Goal: Task Accomplishment & Management: Manage account settings

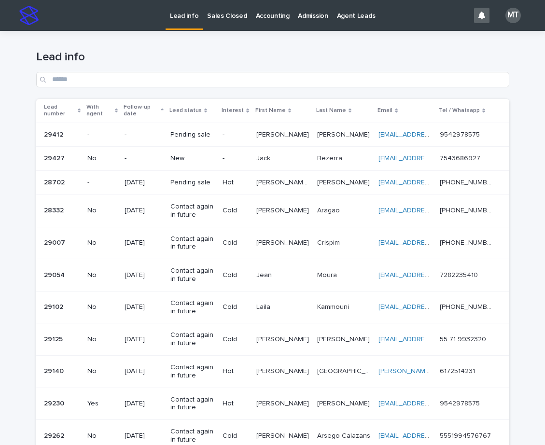
click at [232, 157] on p "-" at bounding box center [235, 158] width 26 height 8
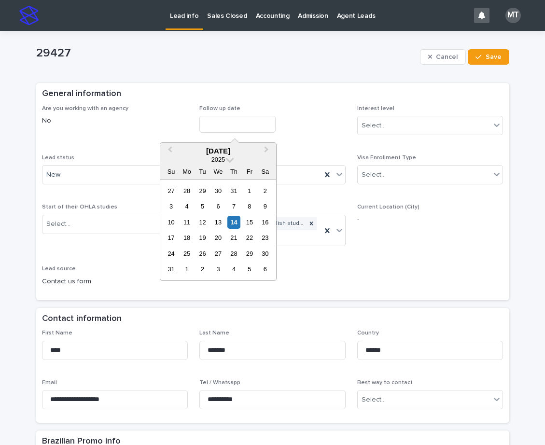
click at [232, 122] on input "text" at bounding box center [237, 124] width 76 height 17
click at [230, 217] on div "14" at bounding box center [233, 222] width 13 height 13
type input "**********"
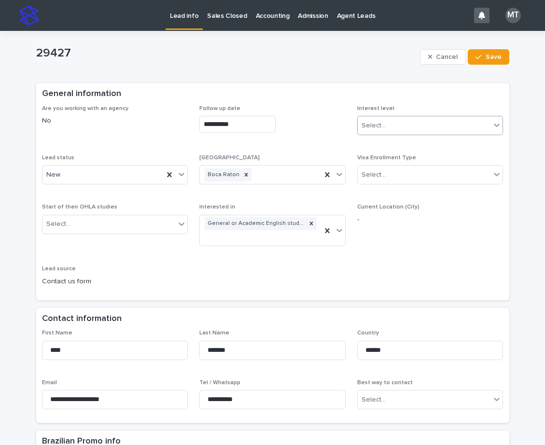
click at [375, 121] on div "Select..." at bounding box center [373, 126] width 24 height 10
click at [374, 178] on div "Cold" at bounding box center [426, 177] width 145 height 17
click at [129, 180] on div "New" at bounding box center [103, 175] width 122 height 16
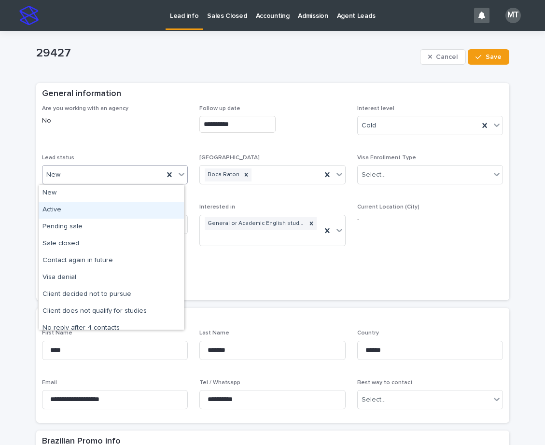
click at [72, 211] on div "Active" at bounding box center [111, 210] width 145 height 17
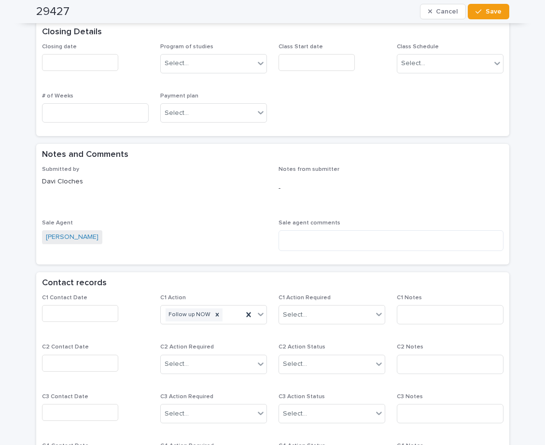
scroll to position [627, 0]
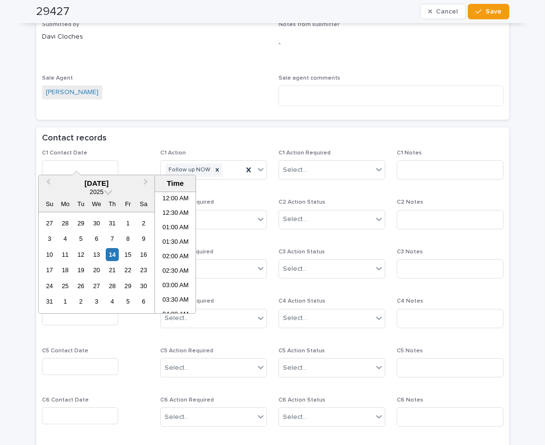
click at [75, 160] on input "text" at bounding box center [80, 168] width 76 height 17
click at [173, 260] on li "11:00 AM" at bounding box center [175, 267] width 41 height 14
type input "**********"
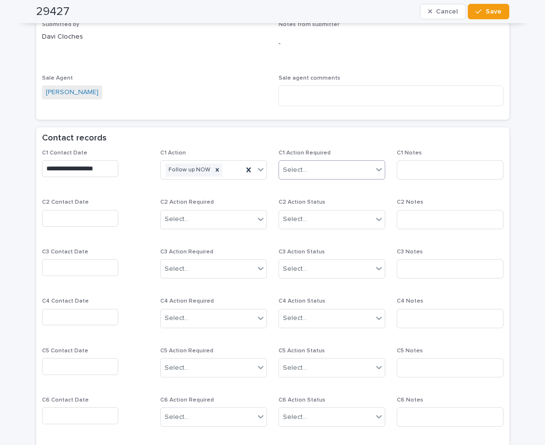
click at [316, 162] on div "Select..." at bounding box center [326, 170] width 94 height 16
click at [306, 190] on div "Completed" at bounding box center [328, 193] width 106 height 17
click at [407, 160] on input at bounding box center [449, 169] width 107 height 19
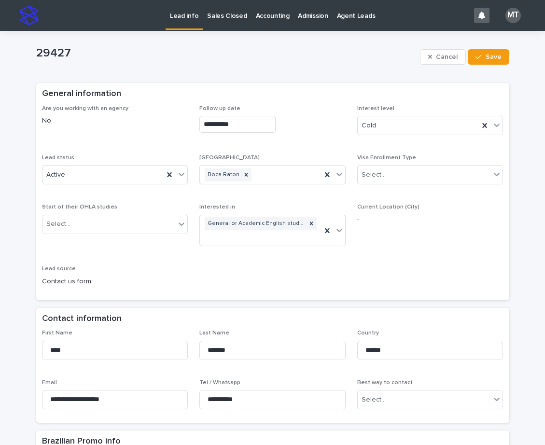
scroll to position [96, 0]
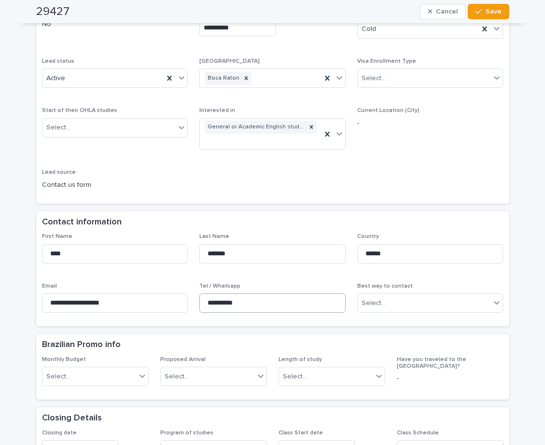
type input "*****"
drag, startPoint x: 259, startPoint y: 295, endPoint x: 195, endPoint y: 293, distance: 64.2
click at [195, 293] on div "**********" at bounding box center [272, 276] width 461 height 87
click at [489, 11] on span "Save" at bounding box center [493, 11] width 16 height 7
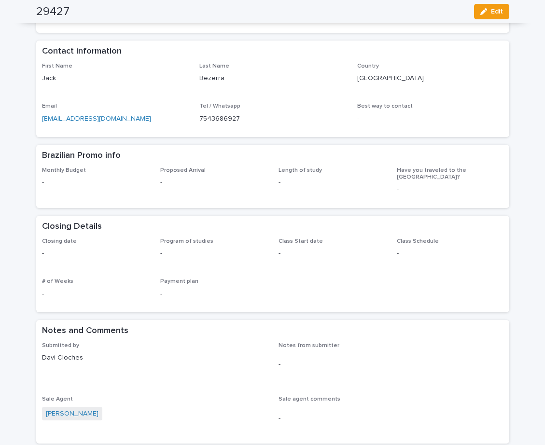
scroll to position [0, 0]
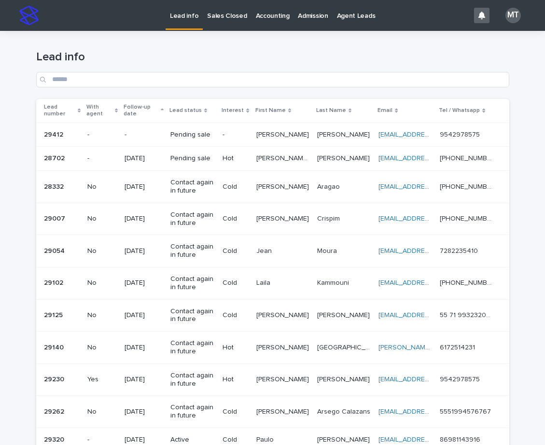
click at [295, 136] on p at bounding box center [282, 135] width 53 height 8
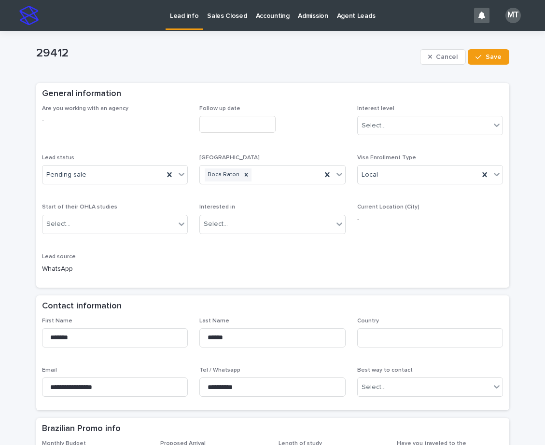
scroll to position [241, 0]
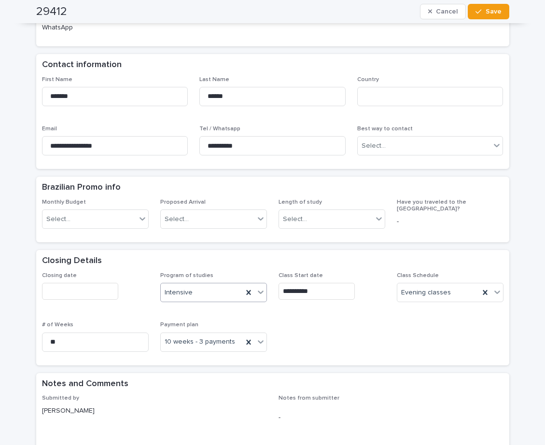
click at [192, 296] on div "Intensive" at bounding box center [202, 293] width 82 height 16
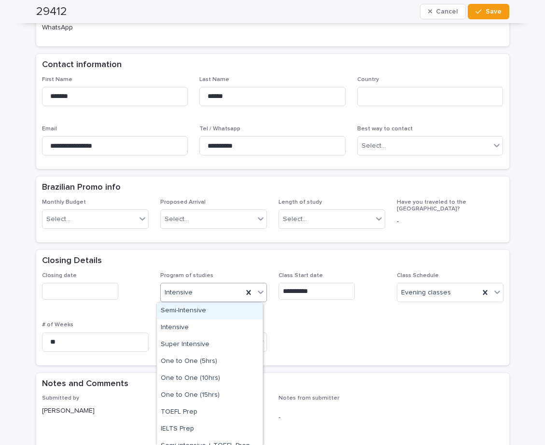
click at [183, 312] on div "Semi-Intensive" at bounding box center [210, 310] width 106 height 17
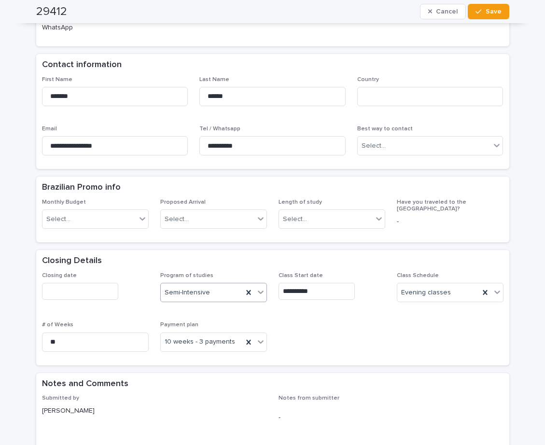
click at [83, 295] on input "text" at bounding box center [80, 291] width 76 height 17
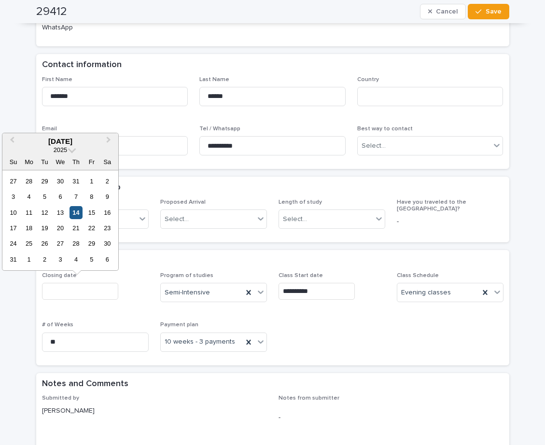
click at [78, 213] on div "14" at bounding box center [75, 212] width 13 height 13
type input "**********"
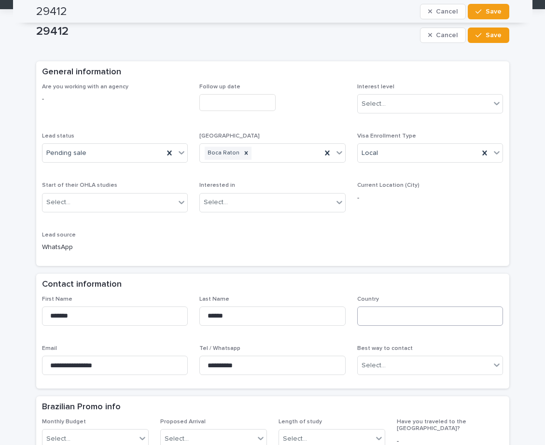
scroll to position [19, 0]
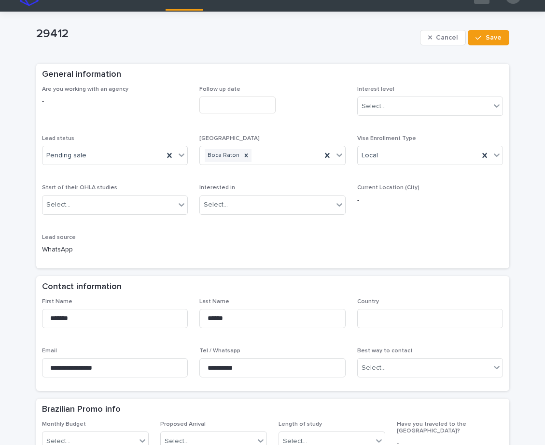
click at [229, 100] on input "text" at bounding box center [237, 104] width 76 height 17
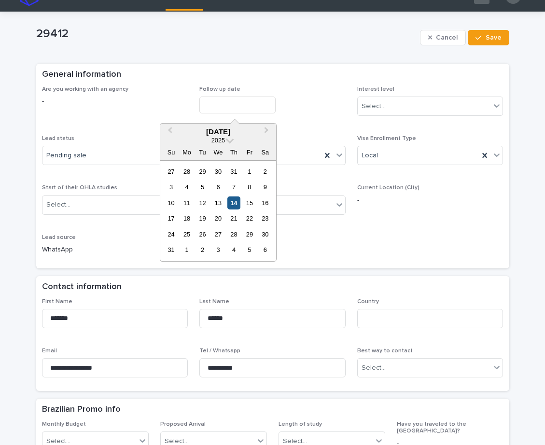
click at [236, 204] on div "14" at bounding box center [233, 202] width 13 height 13
type input "**********"
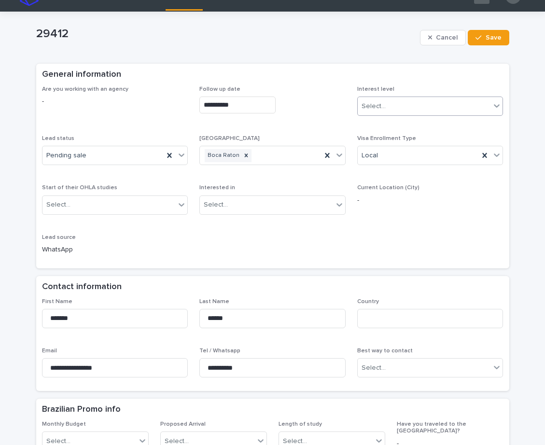
click at [399, 103] on div "Select..." at bounding box center [423, 106] width 133 height 16
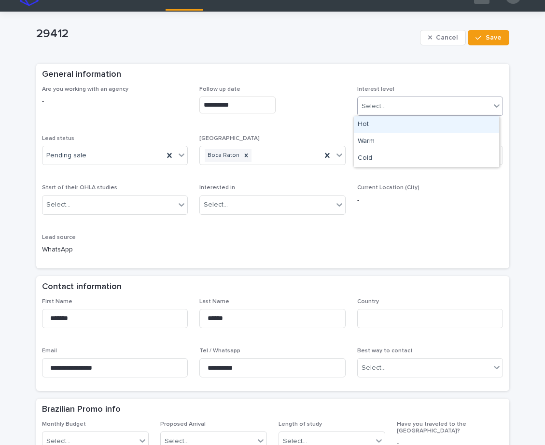
click at [369, 123] on div "Hot" at bounding box center [426, 124] width 145 height 17
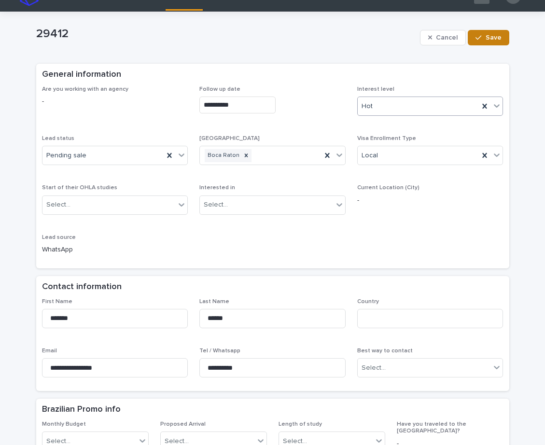
click at [490, 39] on span "Save" at bounding box center [493, 37] width 16 height 7
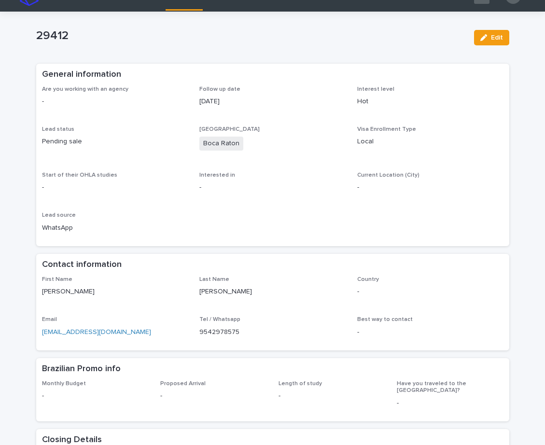
scroll to position [0, 0]
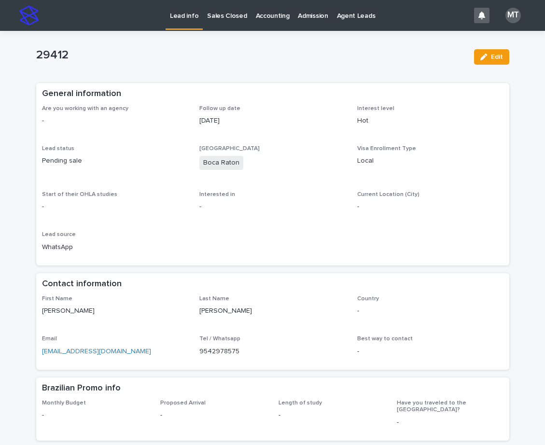
click at [182, 14] on p "Lead info" at bounding box center [184, 10] width 28 height 20
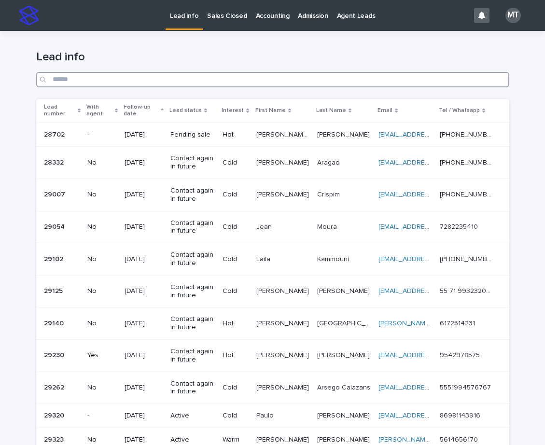
click at [249, 82] on input "Search" at bounding box center [272, 79] width 473 height 15
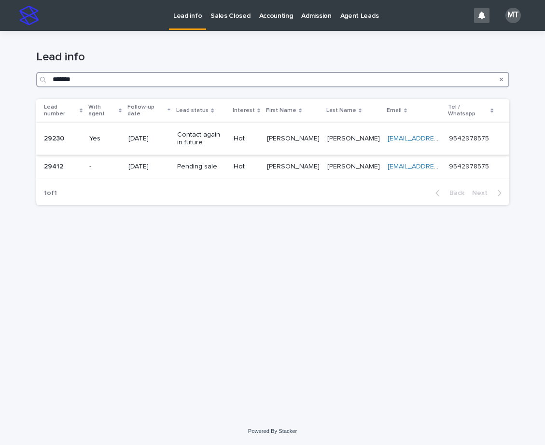
type input "*******"
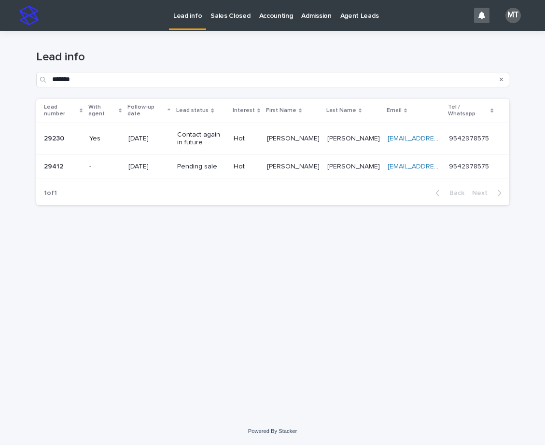
click at [225, 133] on p "Contact again in future" at bounding box center [201, 139] width 48 height 16
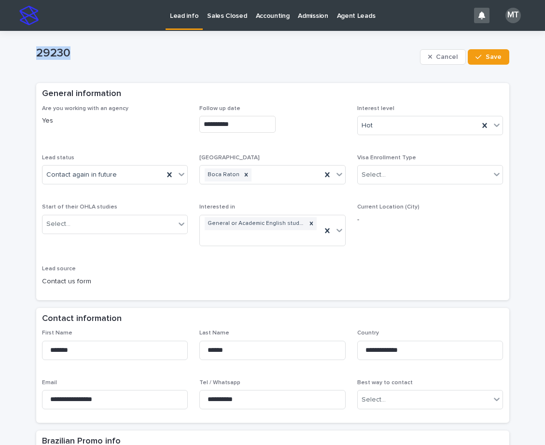
drag, startPoint x: 68, startPoint y: 52, endPoint x: 27, endPoint y: 53, distance: 41.0
copy p "29230"
click at [391, 129] on div "Hot" at bounding box center [418, 126] width 122 height 16
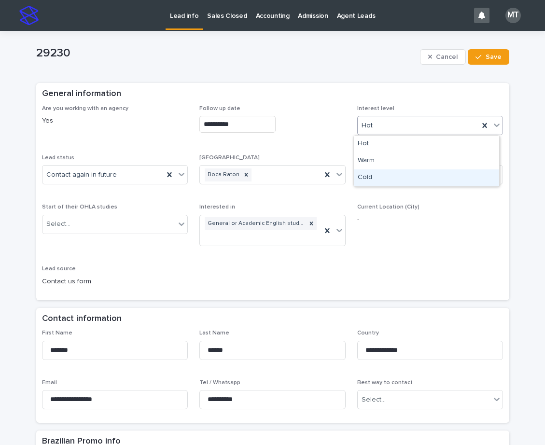
click at [365, 175] on div "Cold" at bounding box center [426, 177] width 145 height 17
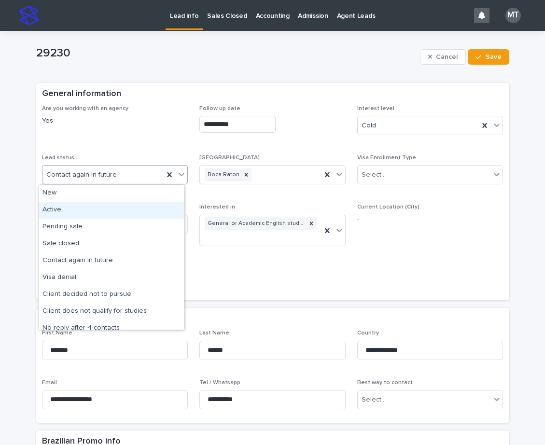
click at [56, 209] on div "Active" at bounding box center [111, 210] width 145 height 17
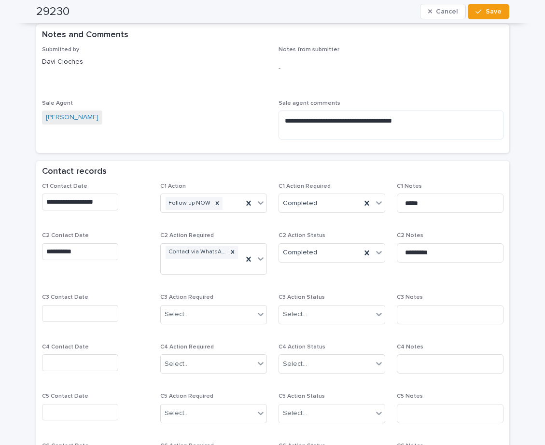
scroll to position [434, 0]
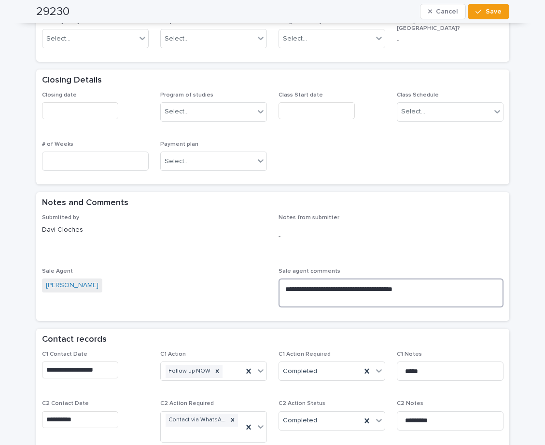
drag, startPoint x: 422, startPoint y: 279, endPoint x: 260, endPoint y: 260, distance: 163.1
click at [260, 260] on div "**********" at bounding box center [272, 264] width 461 height 101
type textarea "**********"
click at [493, 12] on span "Save" at bounding box center [493, 11] width 16 height 7
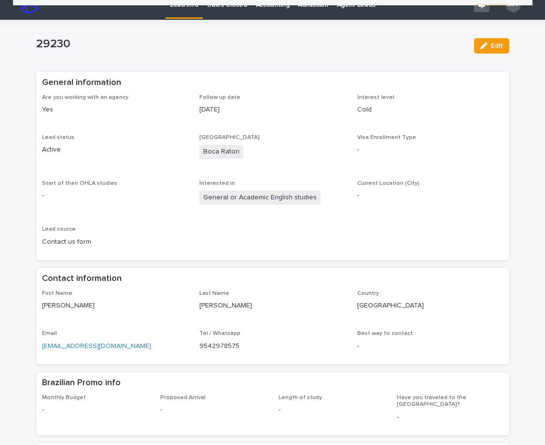
scroll to position [0, 0]
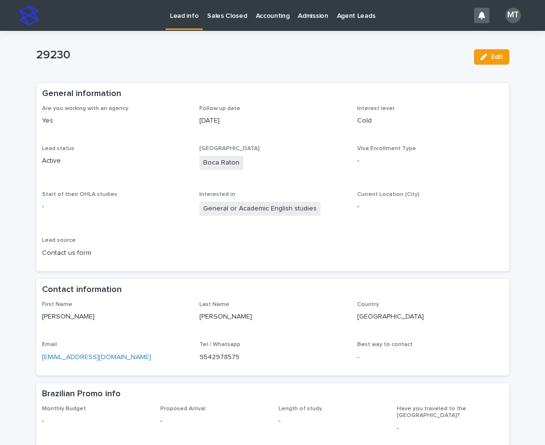
click at [184, 15] on p "Lead info" at bounding box center [184, 10] width 28 height 20
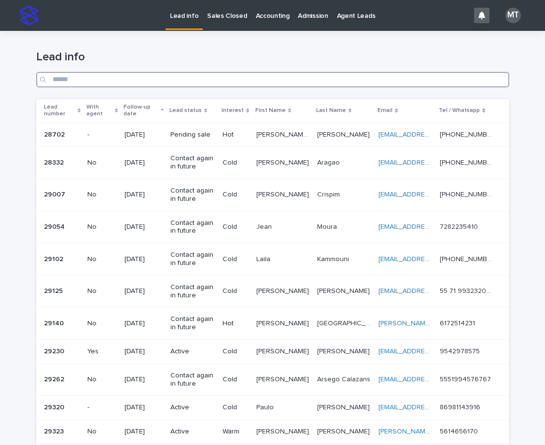
click at [318, 80] on input "Search" at bounding box center [272, 79] width 473 height 15
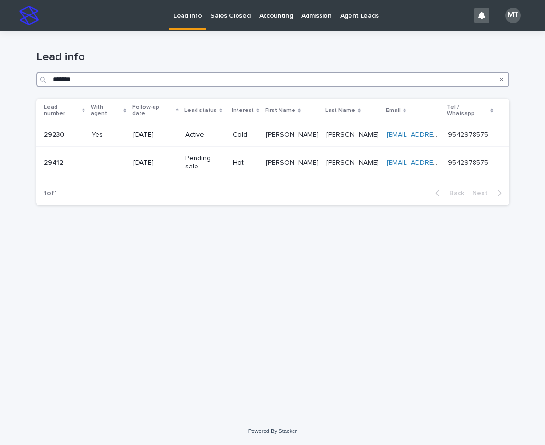
type input "*******"
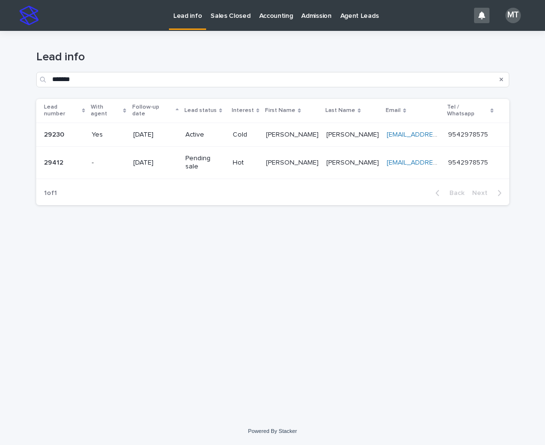
click at [232, 13] on p "Sales Closed" at bounding box center [230, 10] width 40 height 20
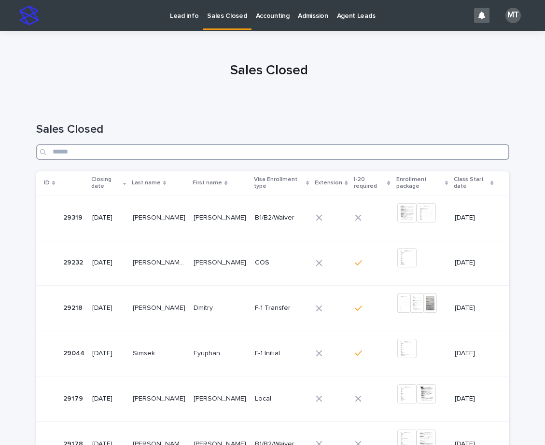
drag, startPoint x: 360, startPoint y: 155, endPoint x: 326, endPoint y: 170, distance: 37.6
click at [360, 155] on input "Search" at bounding box center [272, 151] width 473 height 15
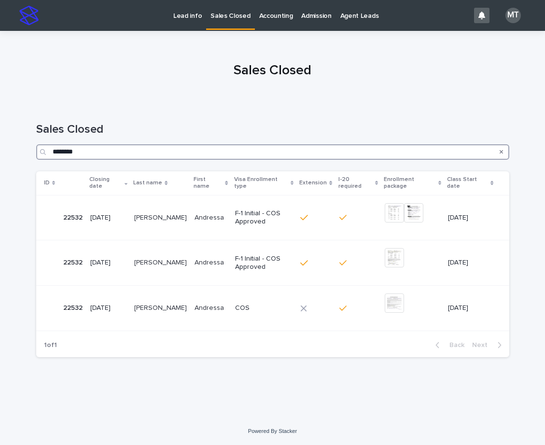
type input "********"
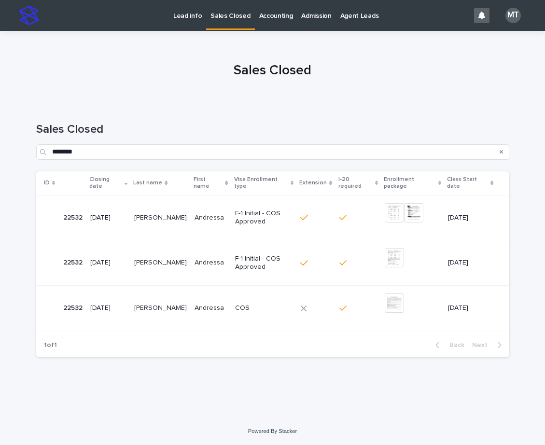
click at [306, 374] on div "Loading... Saving… Loading... Saving… Sales Closed ******** ID Closing date Las…" at bounding box center [272, 248] width 482 height 290
click at [219, 214] on p "Andressa" at bounding box center [209, 217] width 31 height 10
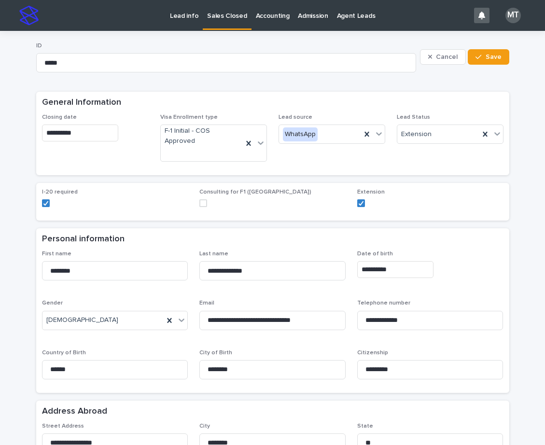
click at [217, 16] on p "Sales Closed" at bounding box center [227, 10] width 40 height 20
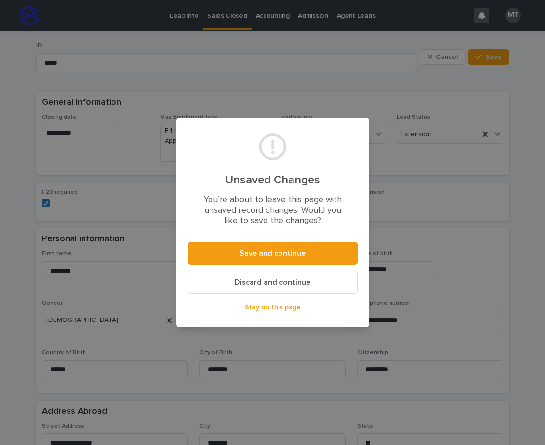
click at [292, 285] on span "Discard and continue" at bounding box center [272, 282] width 76 height 8
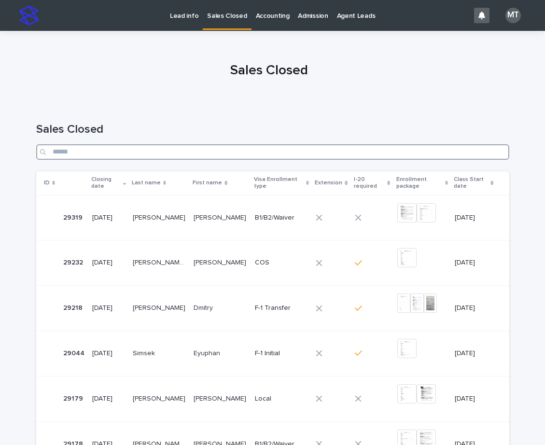
drag, startPoint x: 253, startPoint y: 154, endPoint x: 259, endPoint y: 150, distance: 6.9
click at [259, 150] on input "Search" at bounding box center [272, 151] width 473 height 15
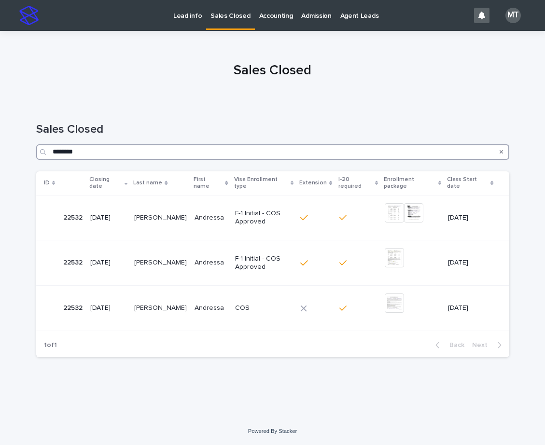
type input "********"
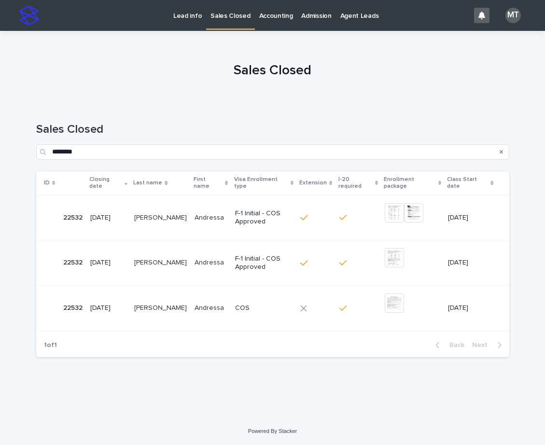
click at [193, 12] on p "Lead info" at bounding box center [187, 10] width 28 height 20
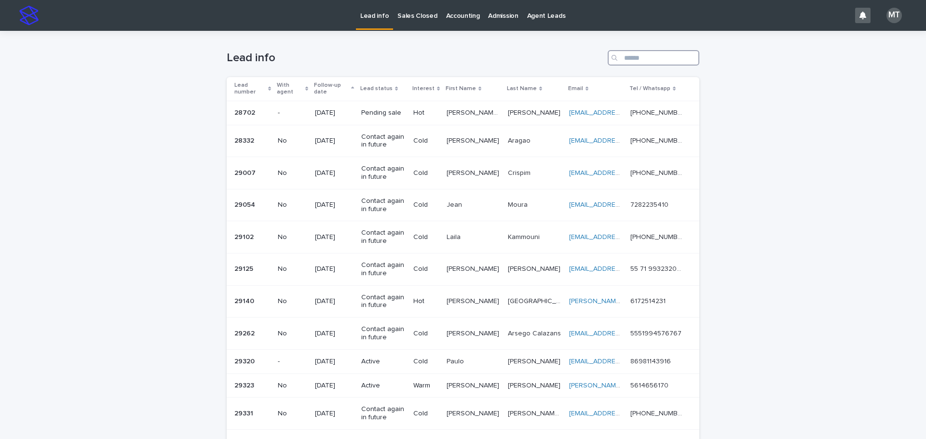
click at [657, 57] on input "Search" at bounding box center [654, 57] width 92 height 15
type input "*"
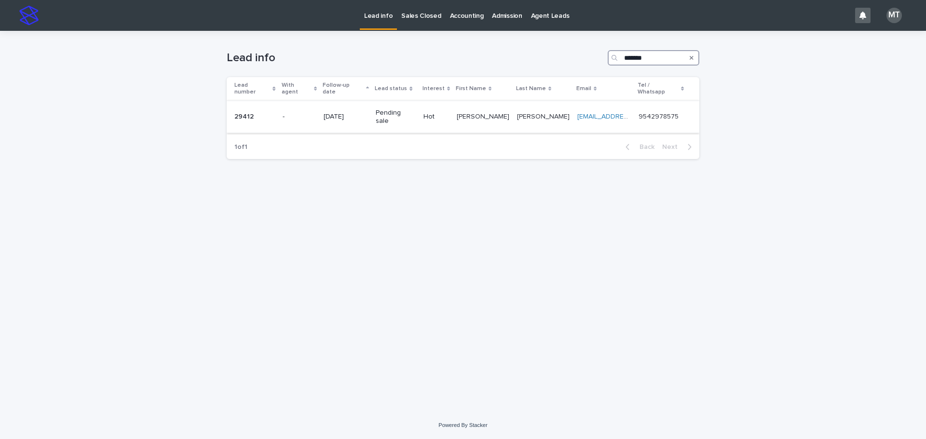
type input "*******"
click at [415, 109] on p "Pending sale" at bounding box center [396, 117] width 40 height 16
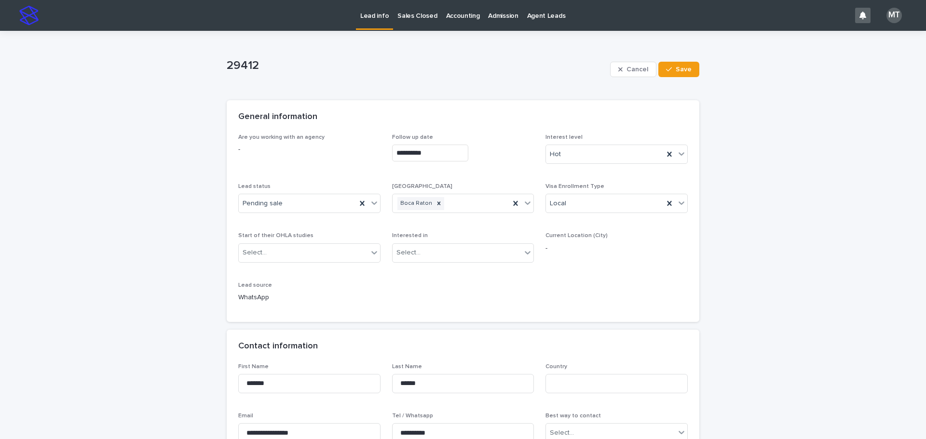
click at [429, 15] on p "Sales Closed" at bounding box center [417, 10] width 40 height 20
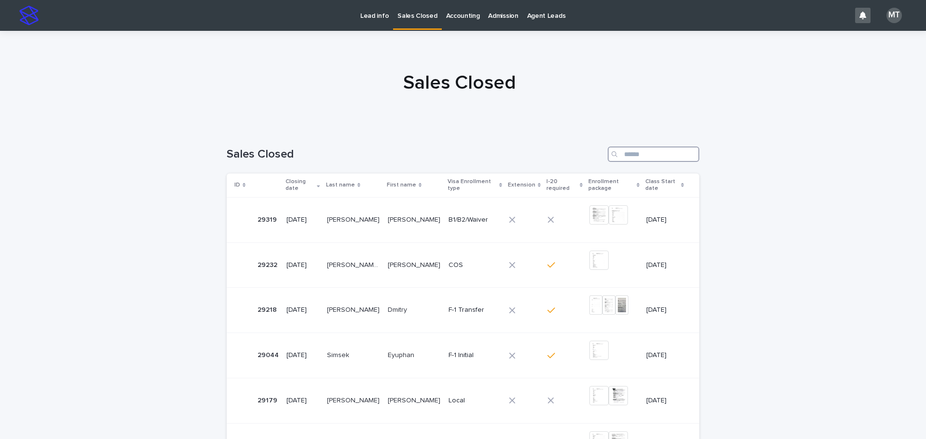
click at [621, 154] on input "Search" at bounding box center [654, 154] width 92 height 15
click at [612, 155] on icon "Search" at bounding box center [615, 154] width 6 height 6
click at [629, 150] on input "Search" at bounding box center [654, 154] width 92 height 15
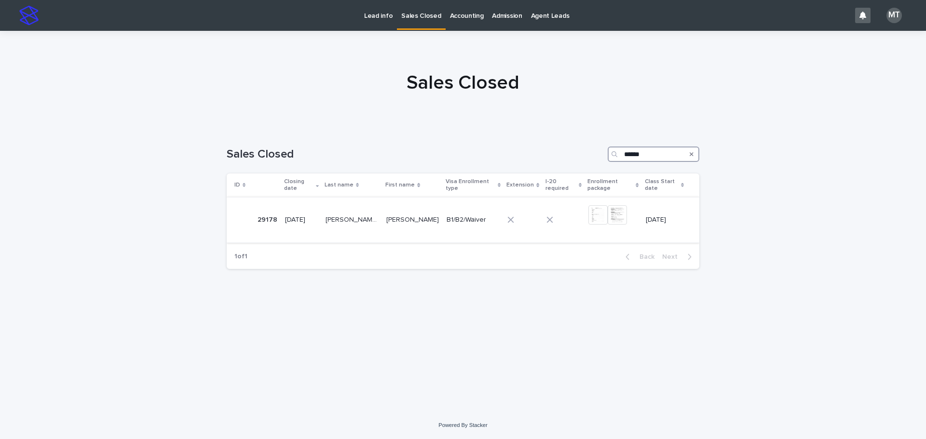
type input "******"
click at [392, 221] on p "[PERSON_NAME]" at bounding box center [413, 219] width 55 height 10
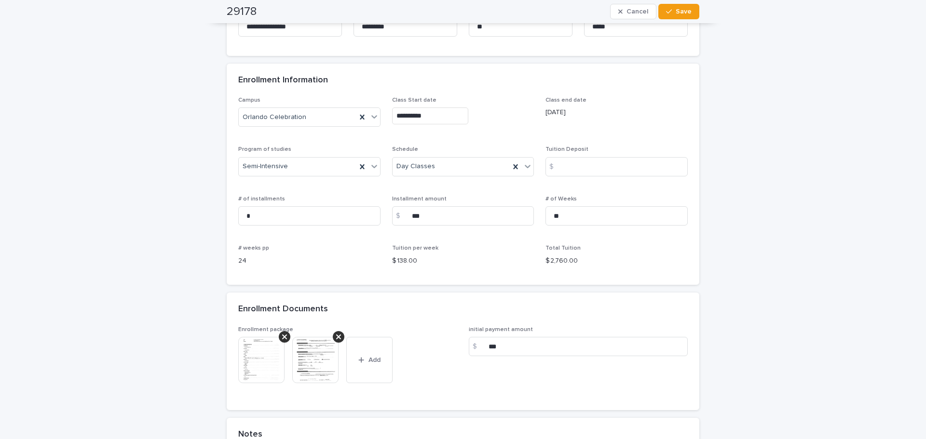
scroll to position [627, 0]
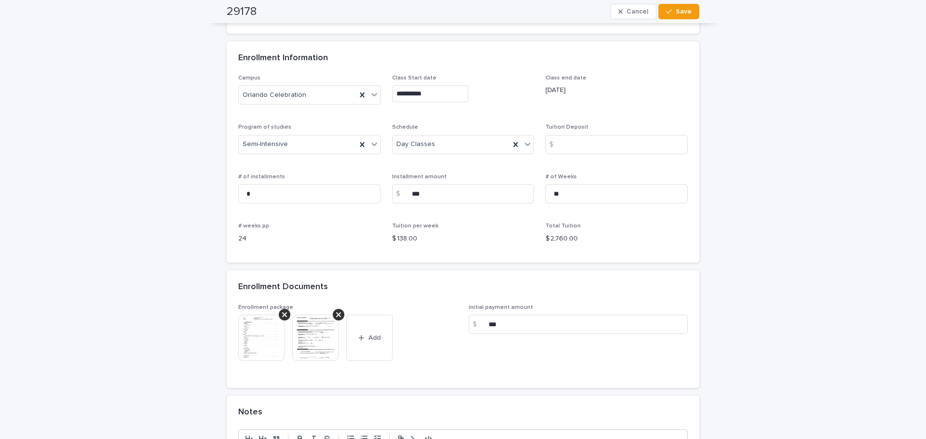
click at [257, 329] on img at bounding box center [261, 338] width 46 height 46
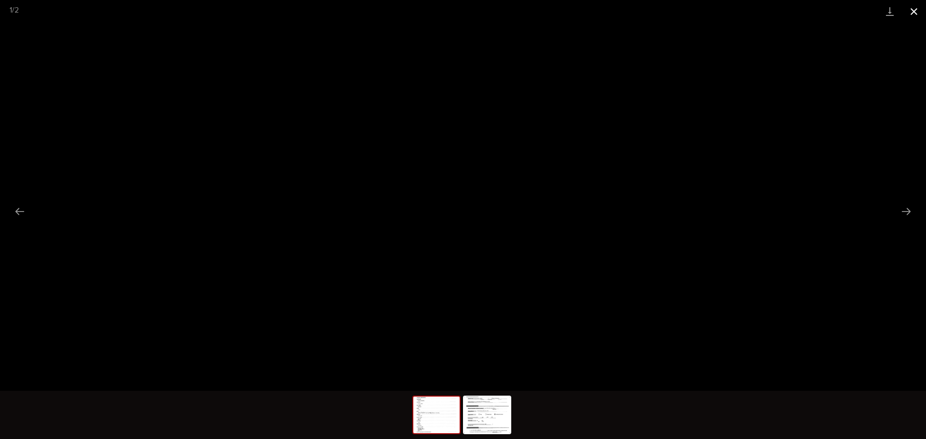
click at [921, 12] on button "Close gallery" at bounding box center [914, 11] width 24 height 23
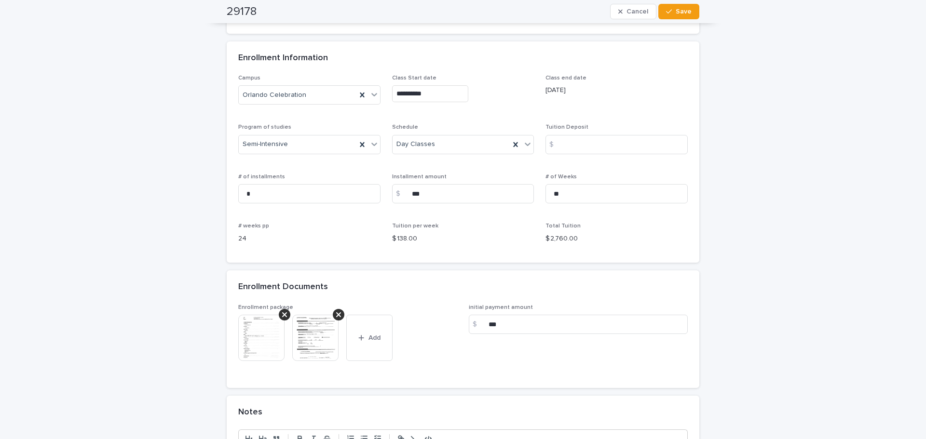
click at [315, 348] on img at bounding box center [315, 338] width 46 height 46
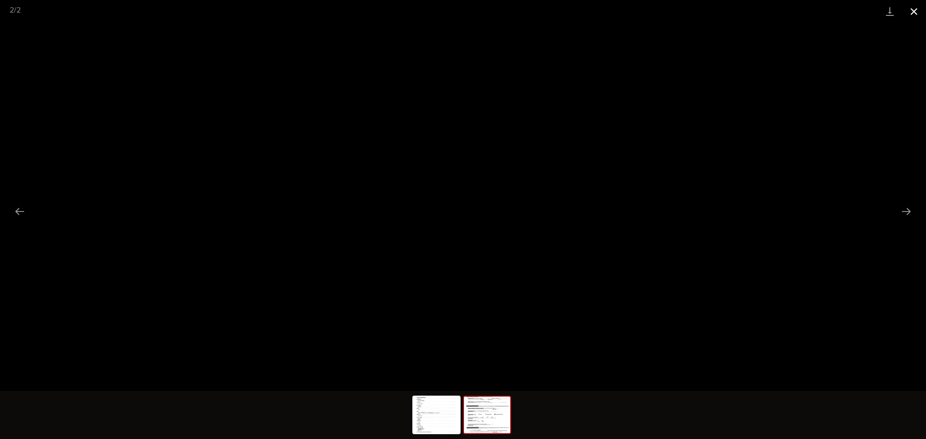
click at [916, 12] on button "Close gallery" at bounding box center [914, 11] width 24 height 23
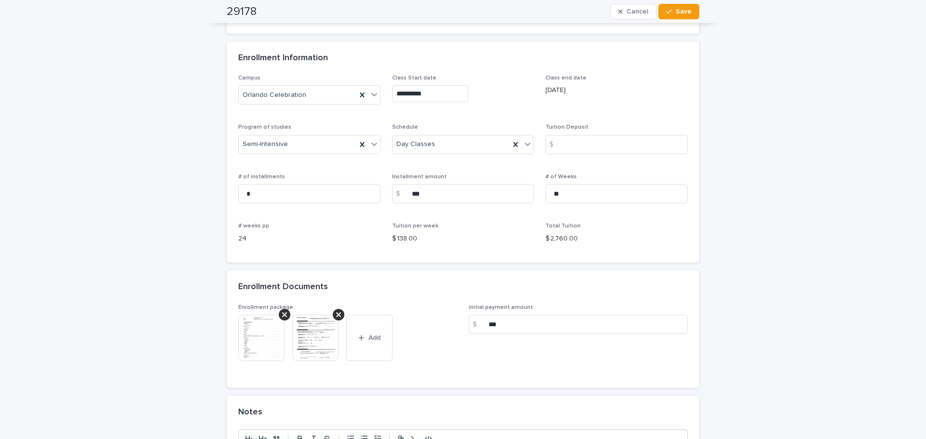
click at [264, 344] on img at bounding box center [261, 338] width 46 height 46
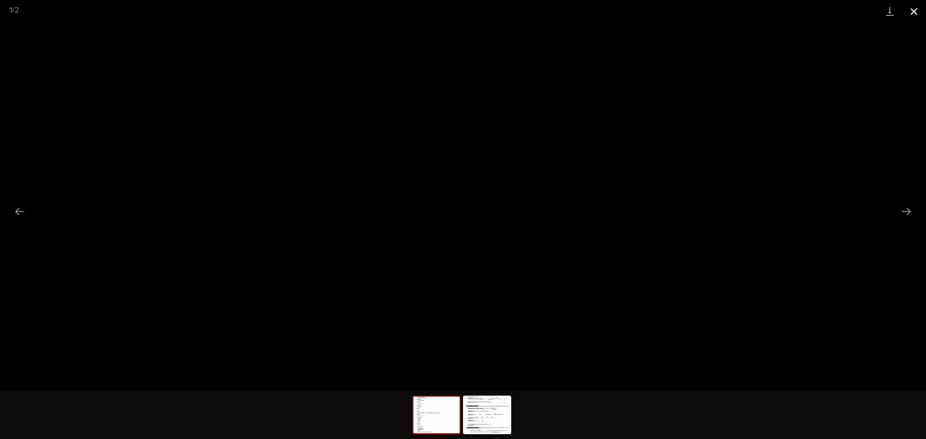
click at [915, 13] on button "Close gallery" at bounding box center [914, 11] width 24 height 23
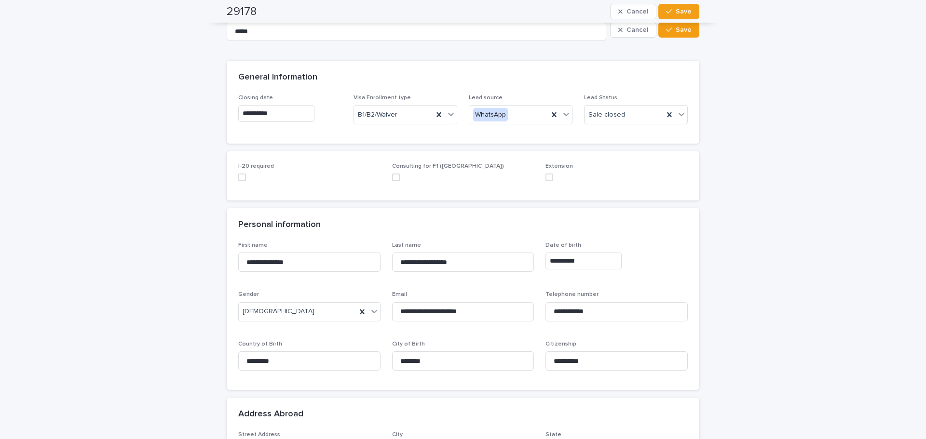
scroll to position [0, 0]
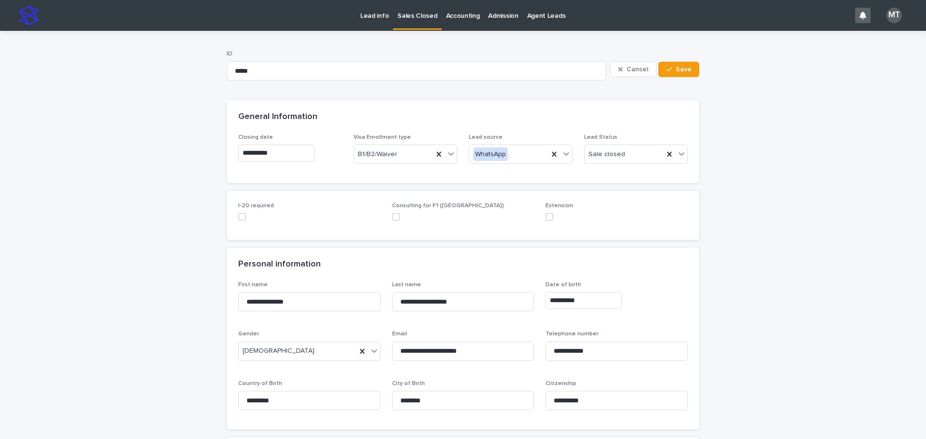
click at [377, 15] on p "Lead info" at bounding box center [374, 10] width 28 height 20
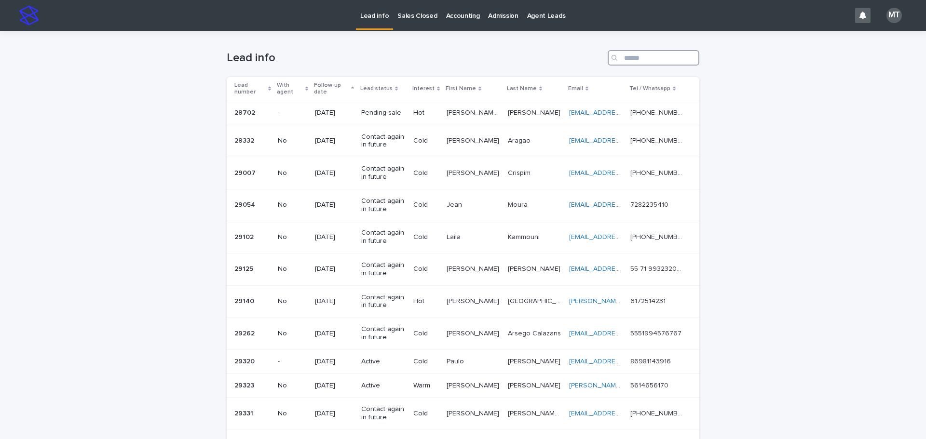
click at [636, 61] on input "Search" at bounding box center [654, 57] width 92 height 15
click at [646, 61] on input "Search" at bounding box center [654, 57] width 92 height 15
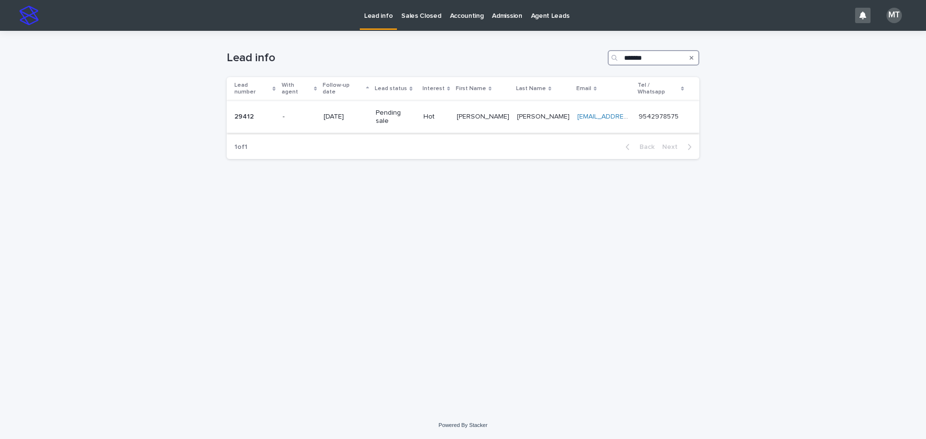
type input "*******"
click at [399, 109] on p "Pending sale" at bounding box center [396, 117] width 40 height 16
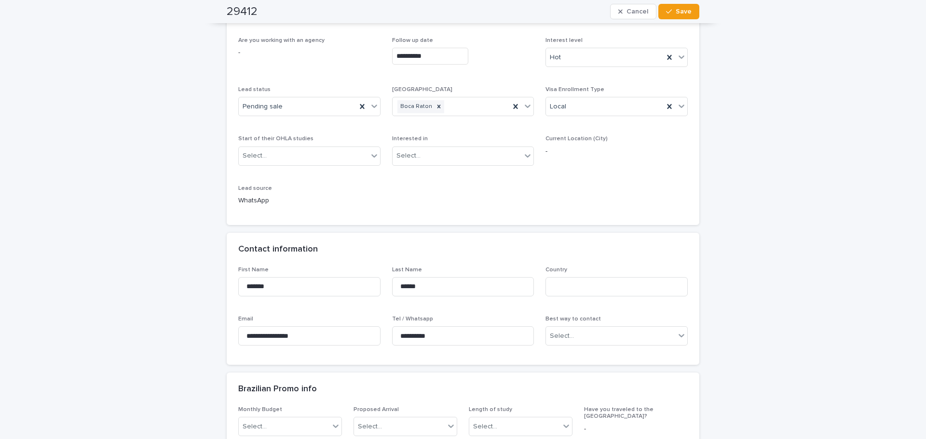
scroll to position [96, 0]
click at [285, 110] on div "Pending sale" at bounding box center [298, 107] width 118 height 16
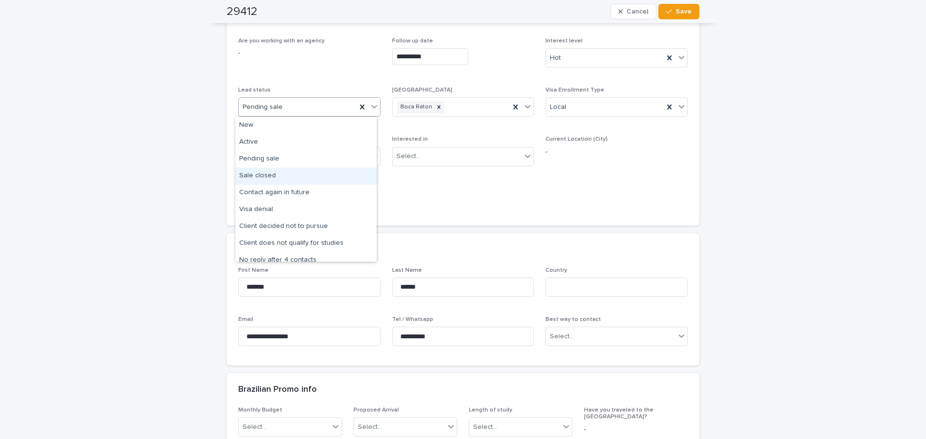
click at [255, 174] on div "Sale closed" at bounding box center [305, 176] width 141 height 17
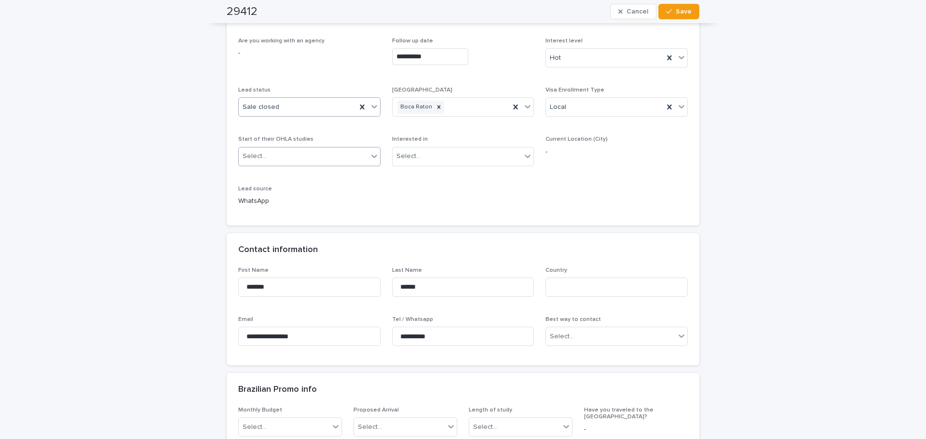
click at [315, 160] on div "Select..." at bounding box center [303, 157] width 129 height 16
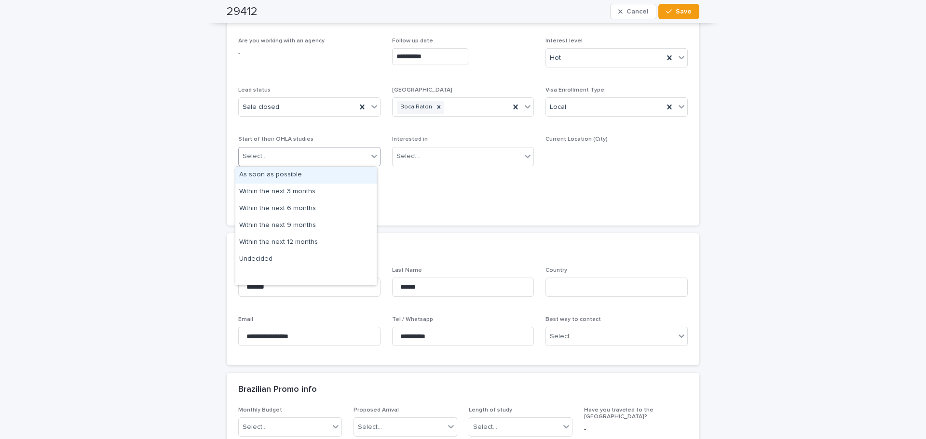
click at [274, 176] on div "As soon as possible" at bounding box center [305, 175] width 141 height 17
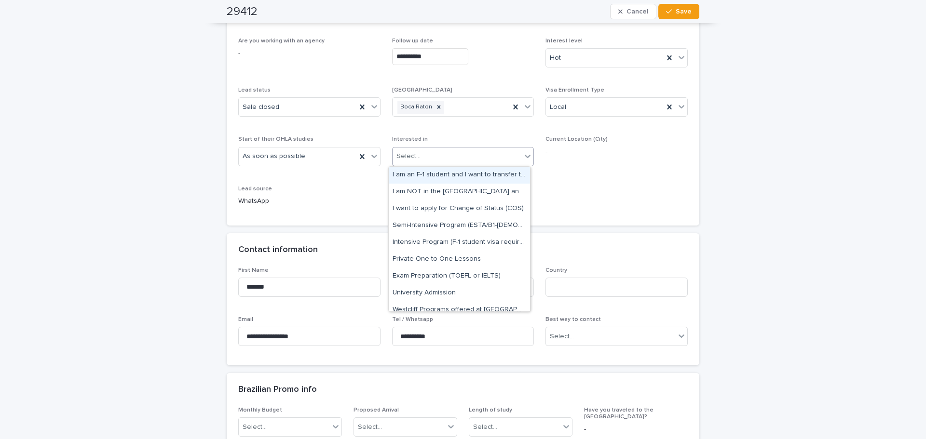
click at [441, 158] on div "Select..." at bounding box center [457, 157] width 129 height 16
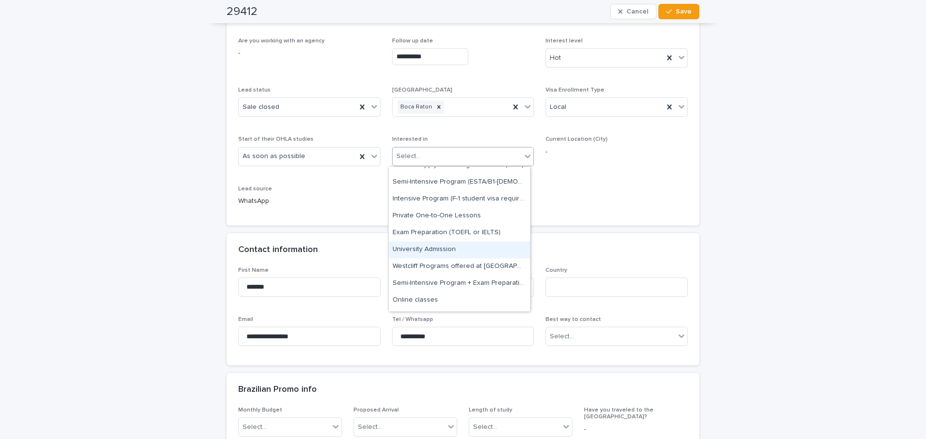
scroll to position [0, 0]
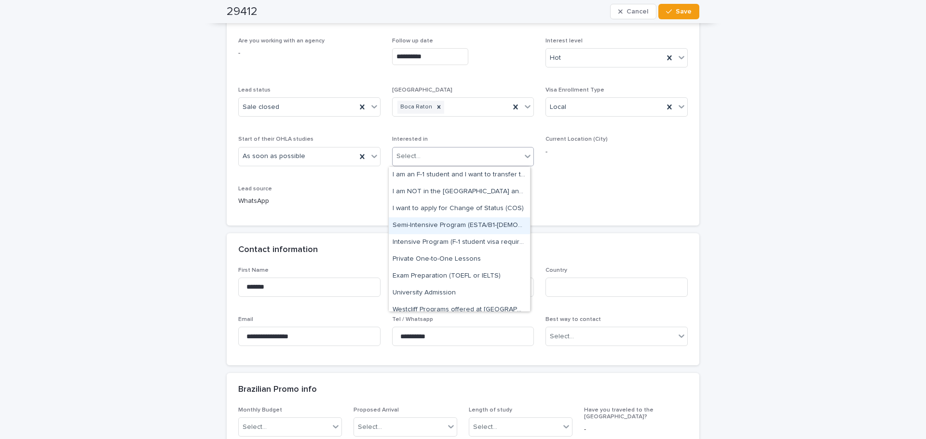
click at [423, 226] on div "Semi-Intensive Program (ESTA/B1-[DEMOGRAPHIC_DATA])" at bounding box center [459, 226] width 141 height 17
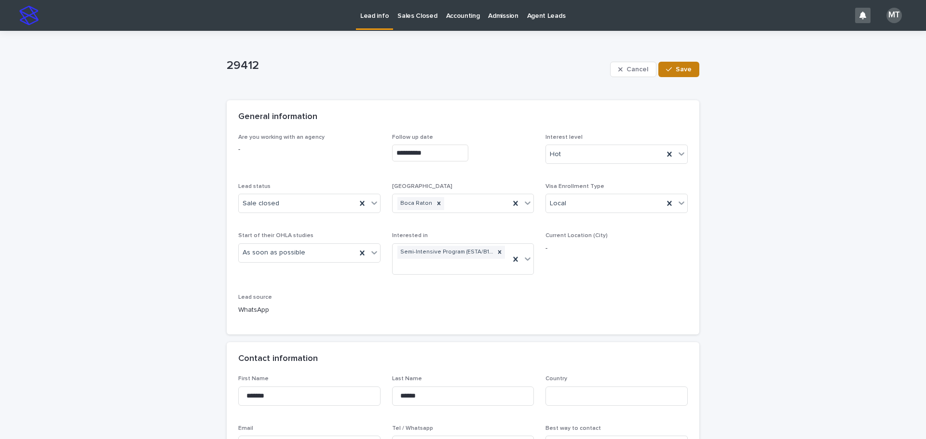
click at [681, 72] on span "Save" at bounding box center [684, 69] width 16 height 7
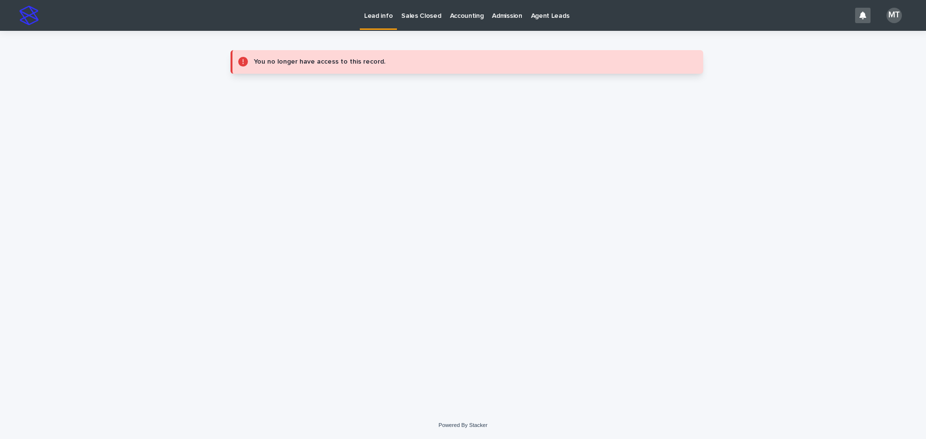
click at [422, 15] on p "Sales Closed" at bounding box center [421, 10] width 40 height 20
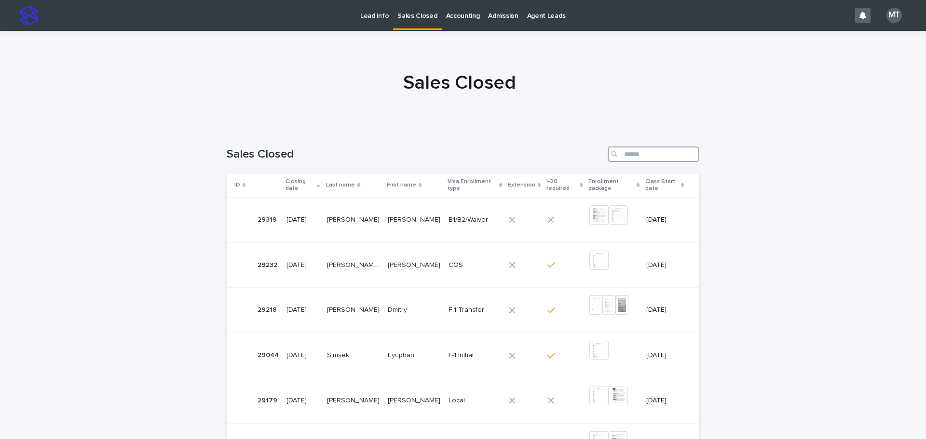
click at [671, 149] on input "Search" at bounding box center [654, 154] width 92 height 15
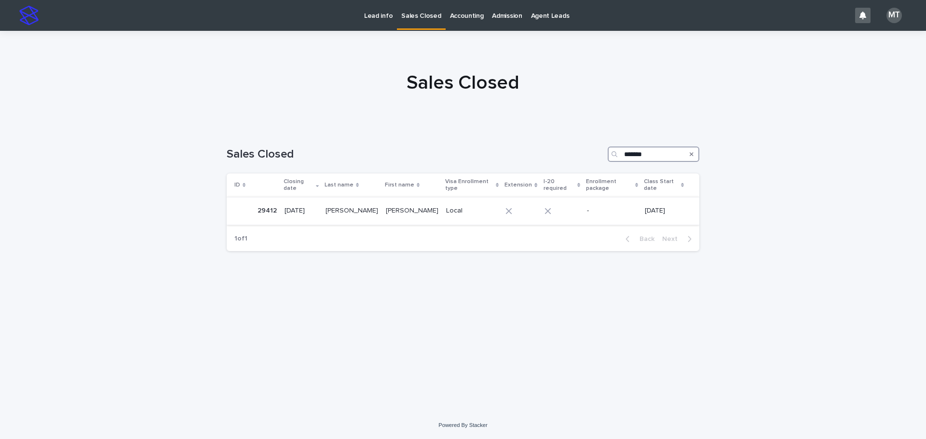
type input "*******"
click at [410, 205] on tr "29412 29412 [DATE] [PERSON_NAME] [PERSON_NAME] Local - [DATE]" at bounding box center [463, 210] width 473 height 27
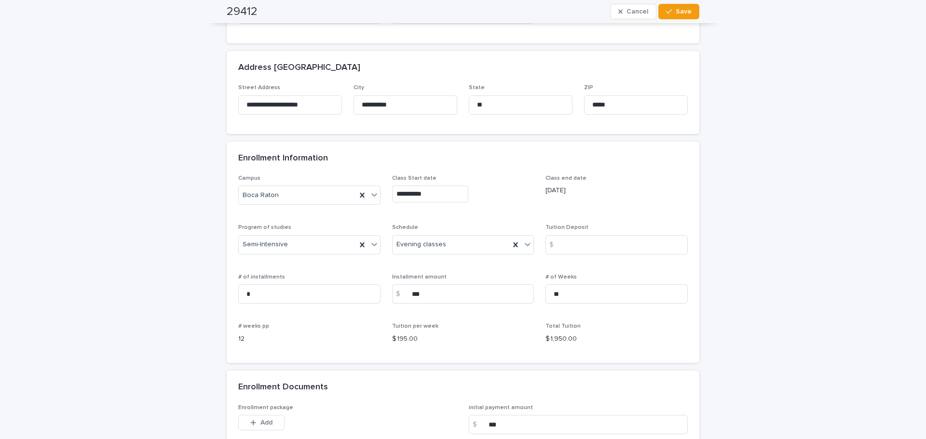
scroll to position [531, 0]
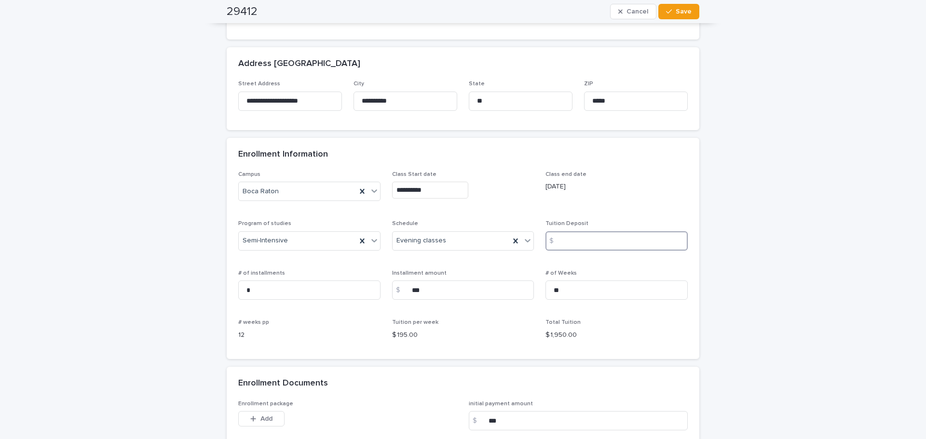
click at [577, 241] on input at bounding box center [617, 241] width 142 height 19
type input "*"
click at [415, 290] on input "***" at bounding box center [463, 290] width 142 height 19
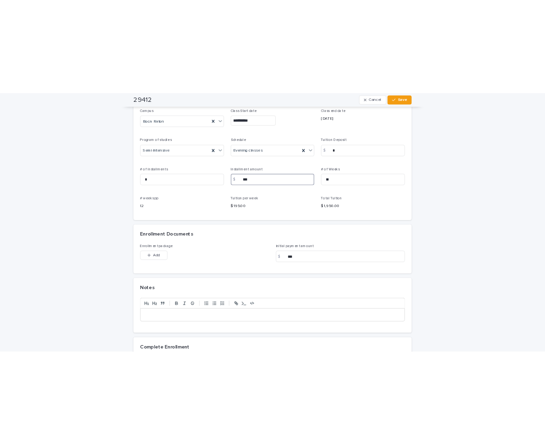
scroll to position [675, 0]
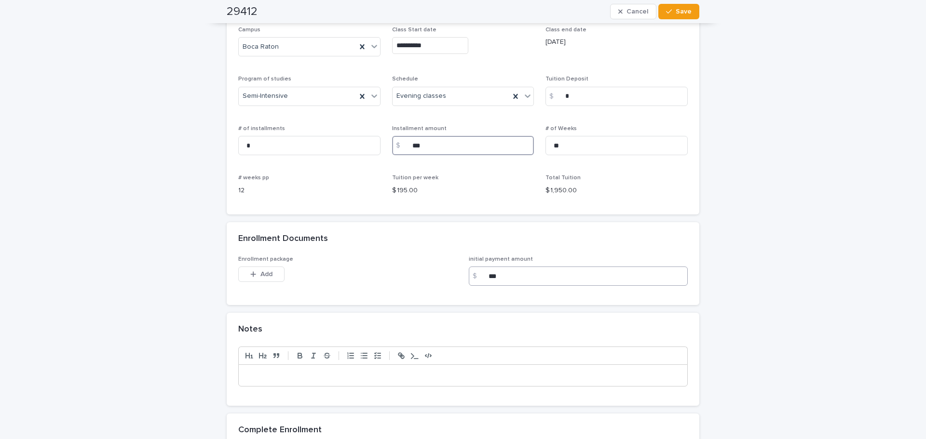
type input "***"
drag, startPoint x: 510, startPoint y: 273, endPoint x: 452, endPoint y: 273, distance: 57.4
click at [452, 273] on div "Enrollment package This file cannot be opened Download File Add initial payment…" at bounding box center [463, 275] width 450 height 38
type input "******"
click at [290, 370] on div at bounding box center [463, 375] width 449 height 21
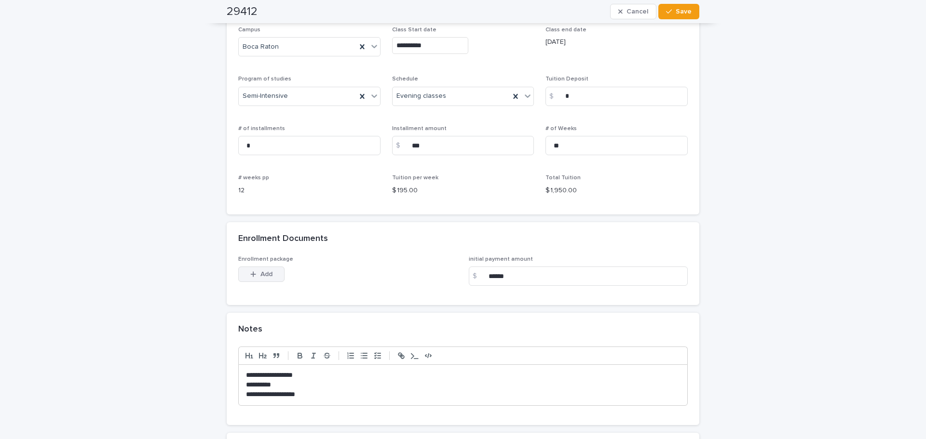
click at [261, 274] on span "Add" at bounding box center [266, 274] width 12 height 7
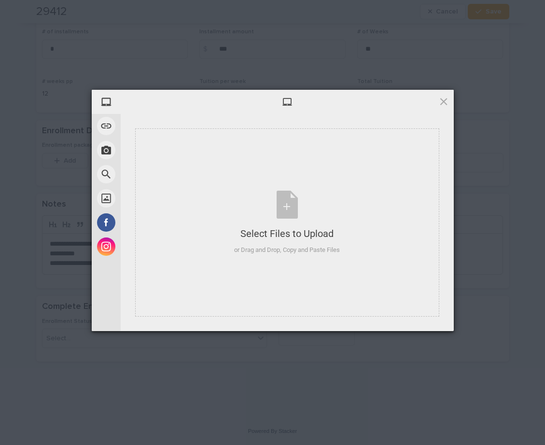
scroll to position [671, 0]
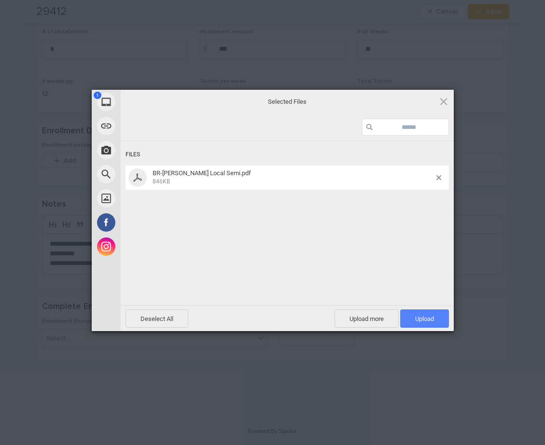
click at [416, 323] on span "Upload 1" at bounding box center [424, 318] width 49 height 18
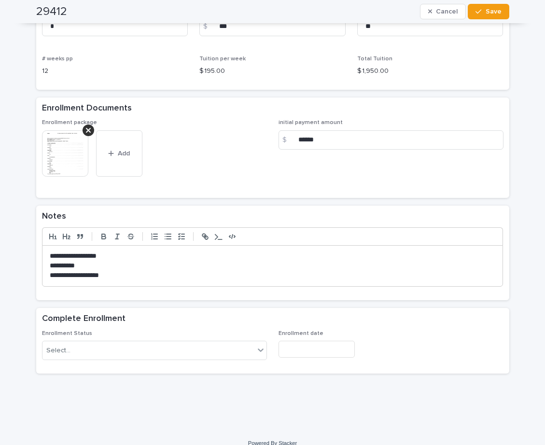
scroll to position [706, 0]
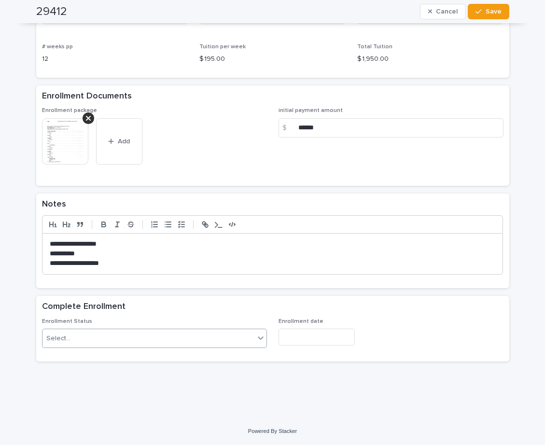
click at [139, 335] on div "Select..." at bounding box center [148, 338] width 212 height 16
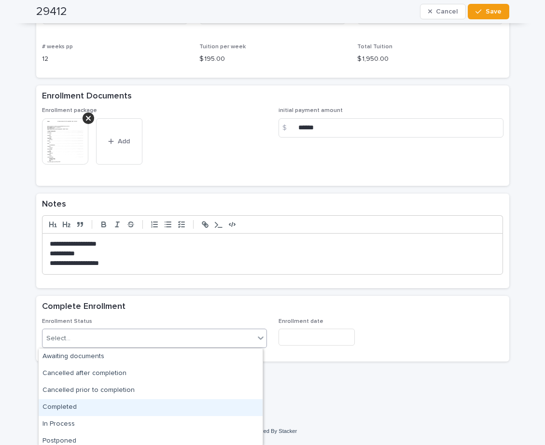
drag, startPoint x: 64, startPoint y: 403, endPoint x: 284, endPoint y: 325, distance: 233.6
click at [66, 401] on div "Completed" at bounding box center [151, 407] width 224 height 17
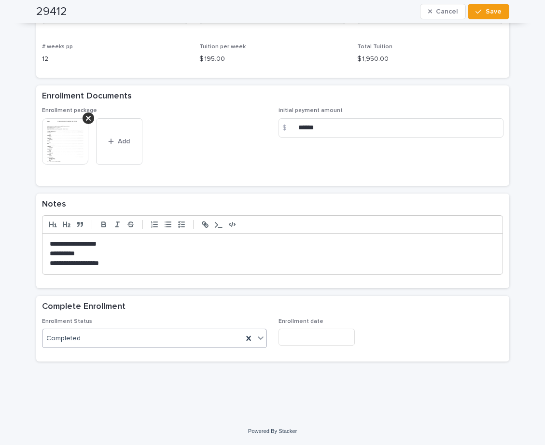
click at [297, 338] on input "text" at bounding box center [316, 336] width 76 height 17
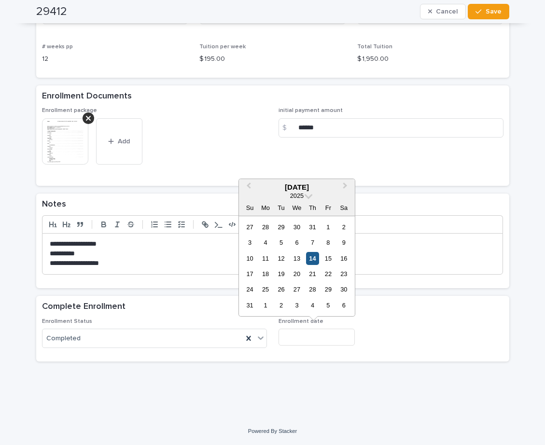
click at [311, 260] on div "14" at bounding box center [312, 258] width 13 height 13
type input "**********"
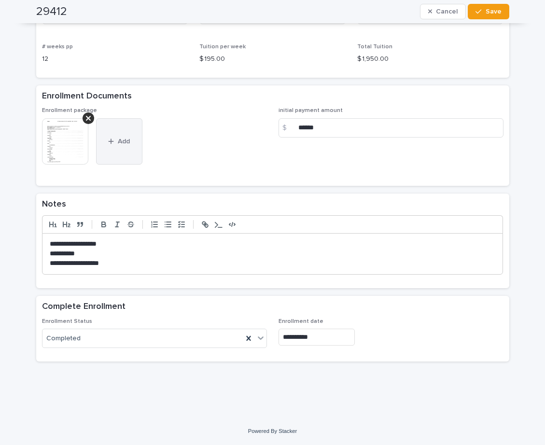
click at [112, 140] on div "button" at bounding box center [113, 141] width 10 height 7
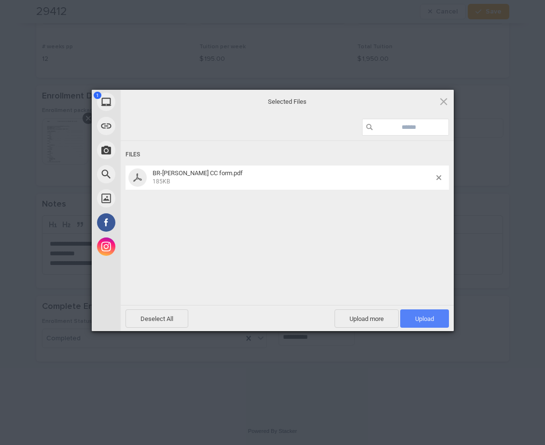
drag, startPoint x: 431, startPoint y: 311, endPoint x: 430, endPoint y: 316, distance: 4.9
click at [430, 314] on span "Upload 1" at bounding box center [424, 318] width 49 height 18
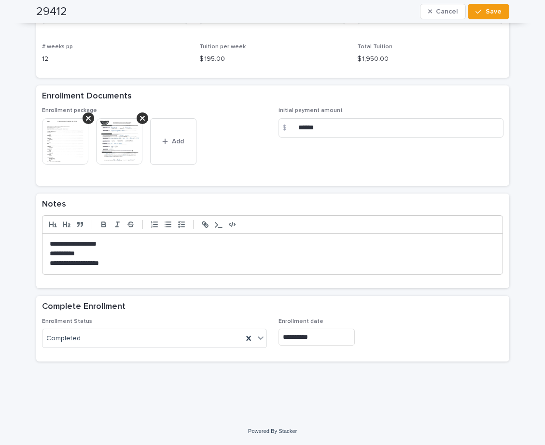
click at [64, 153] on img at bounding box center [65, 141] width 46 height 46
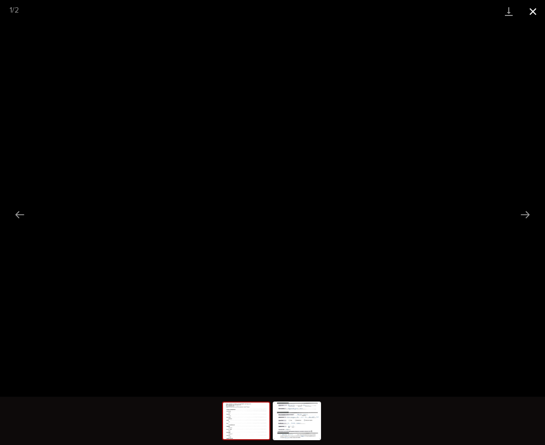
click at [534, 13] on button "Close gallery" at bounding box center [532, 11] width 24 height 23
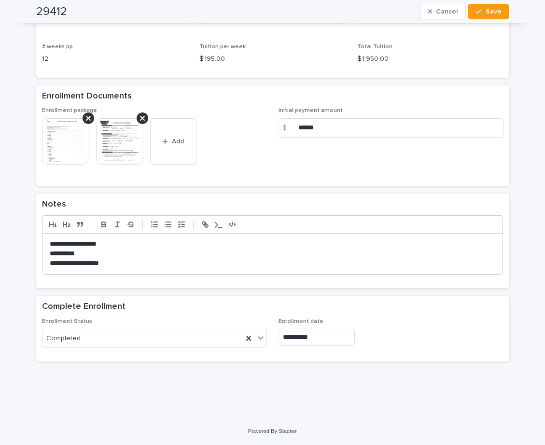
click at [113, 142] on img at bounding box center [119, 141] width 46 height 46
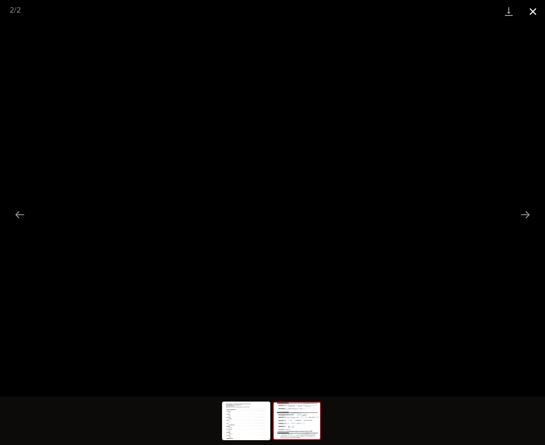
click at [531, 18] on button "Close gallery" at bounding box center [532, 11] width 24 height 23
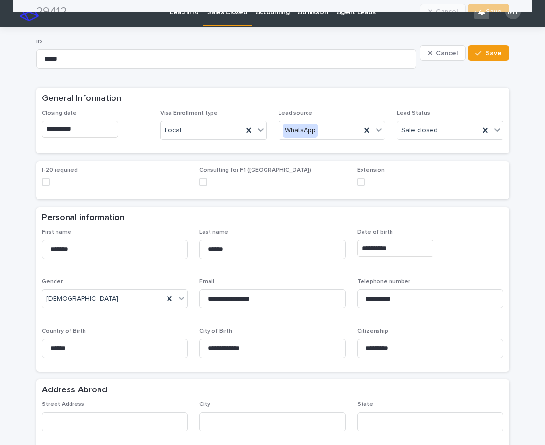
scroll to position [0, 0]
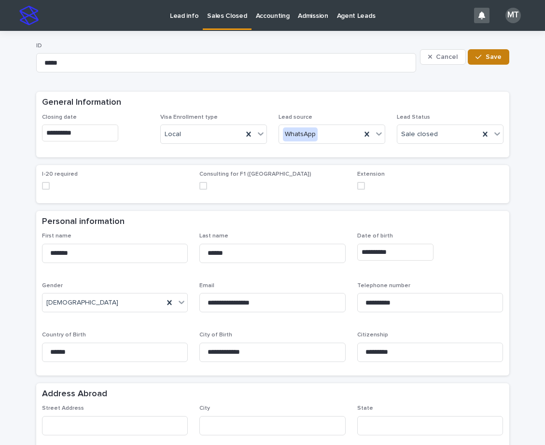
click at [493, 59] on span "Save" at bounding box center [493, 57] width 16 height 7
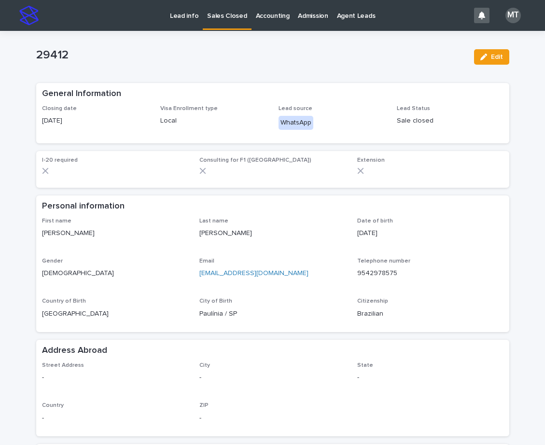
click at [219, 15] on p "Sales Closed" at bounding box center [227, 10] width 40 height 20
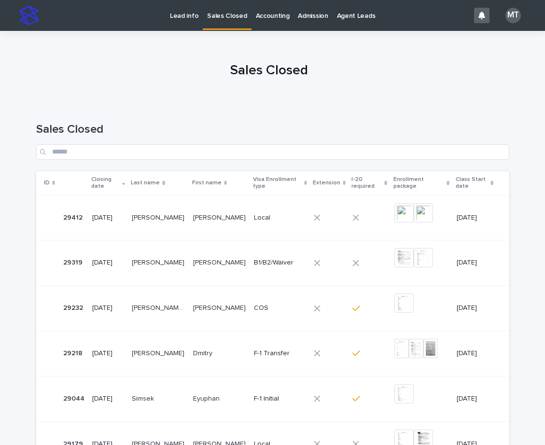
click at [254, 217] on p "Local" at bounding box center [280, 218] width 52 height 8
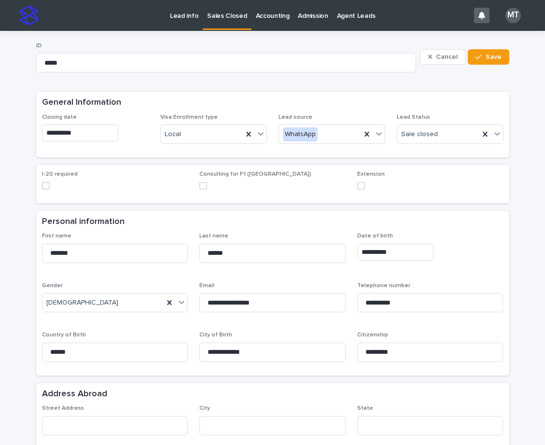
click at [179, 15] on p "Lead info" at bounding box center [184, 10] width 28 height 20
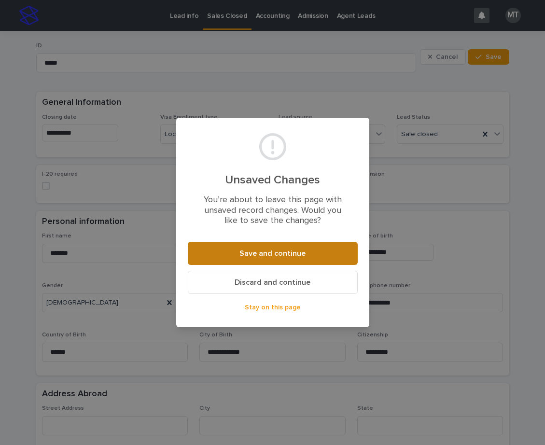
click at [271, 254] on span "Save and continue" at bounding box center [272, 253] width 66 height 8
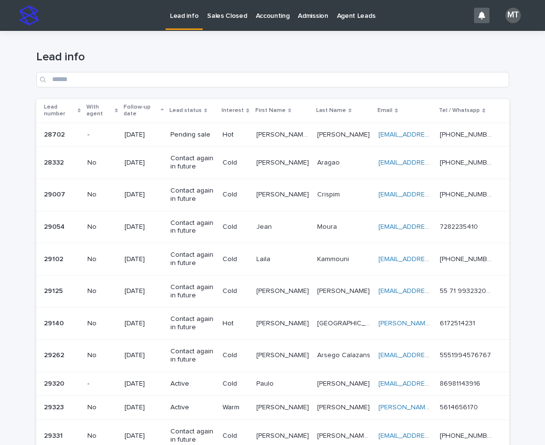
click at [232, 18] on p "Sales Closed" at bounding box center [227, 10] width 40 height 20
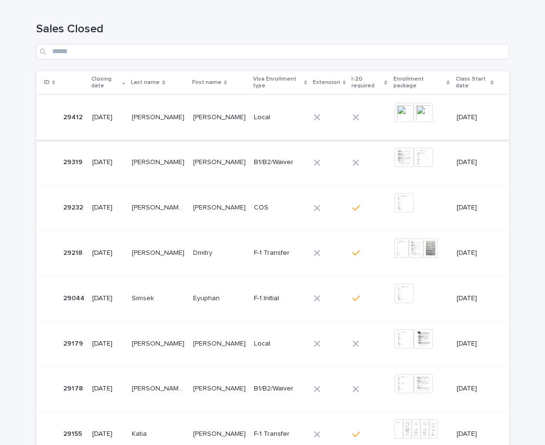
scroll to position [96, 0]
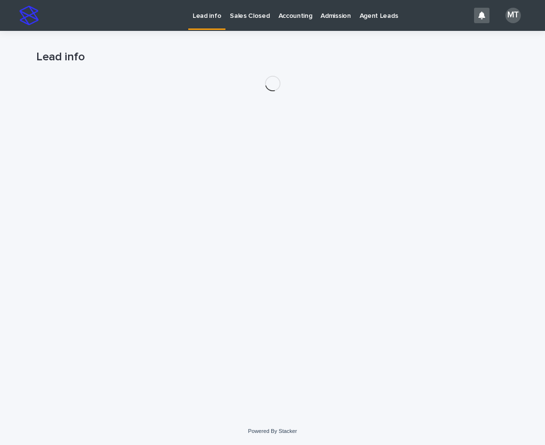
click at [225, 20] on link "Sales Closed" at bounding box center [249, 15] width 48 height 30
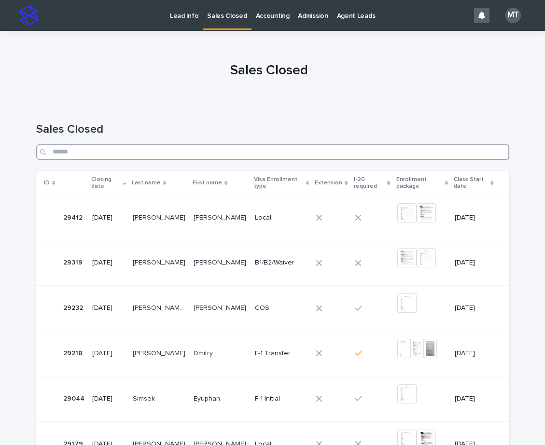
drag, startPoint x: 243, startPoint y: 147, endPoint x: 249, endPoint y: 145, distance: 6.1
click at [249, 145] on input "Search" at bounding box center [272, 151] width 473 height 15
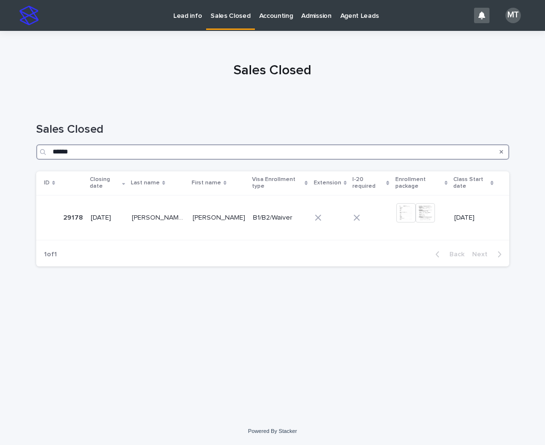
type input "******"
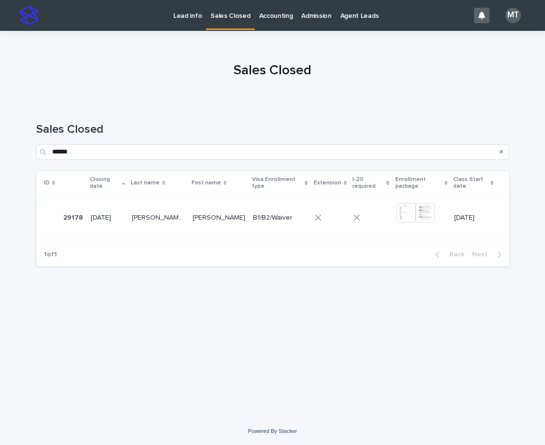
click at [183, 217] on p "[PERSON_NAME] [PERSON_NAME]" at bounding box center [159, 217] width 55 height 10
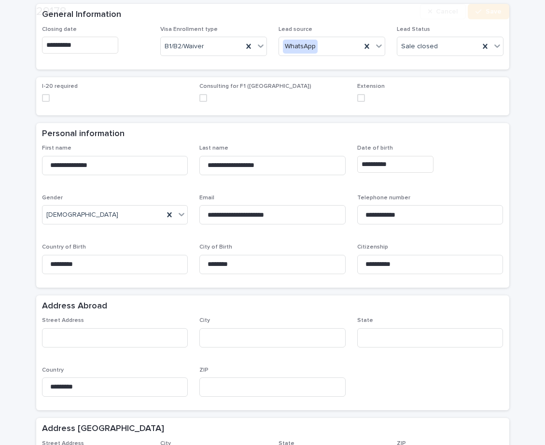
scroll to position [96, 0]
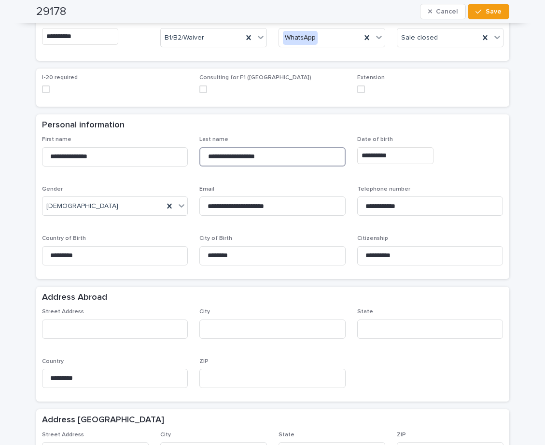
drag, startPoint x: 286, startPoint y: 161, endPoint x: 206, endPoint y: 151, distance: 80.1
click at [206, 151] on input "**********" at bounding box center [272, 156] width 146 height 19
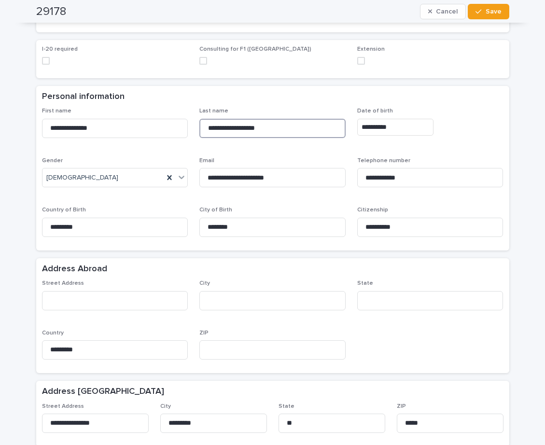
scroll to position [0, 0]
